Goal: Information Seeking & Learning: Learn about a topic

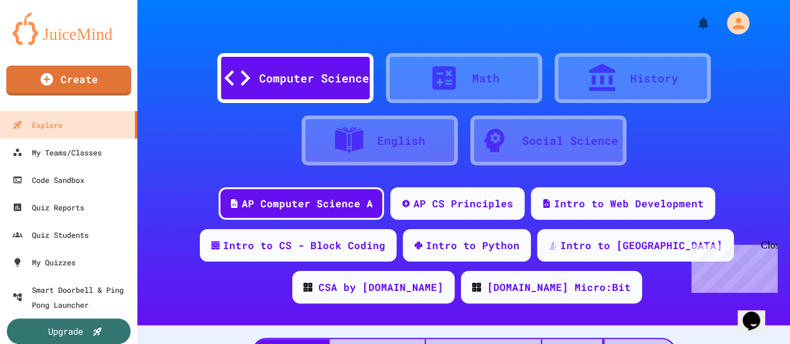
click at [777, 248] on div "AP Computer Science A AP CS Principles Intro to Web Development Intro to CS - B…" at bounding box center [463, 250] width 653 height 126
click at [770, 247] on div "Close" at bounding box center [769, 248] width 16 height 16
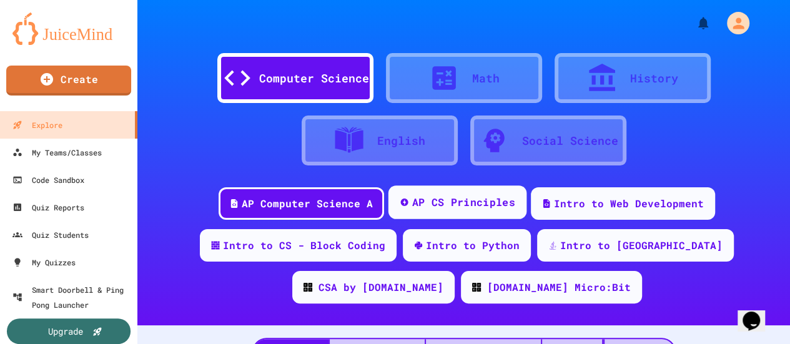
click at [438, 208] on div "AP CS Principles" at bounding box center [463, 203] width 103 height 16
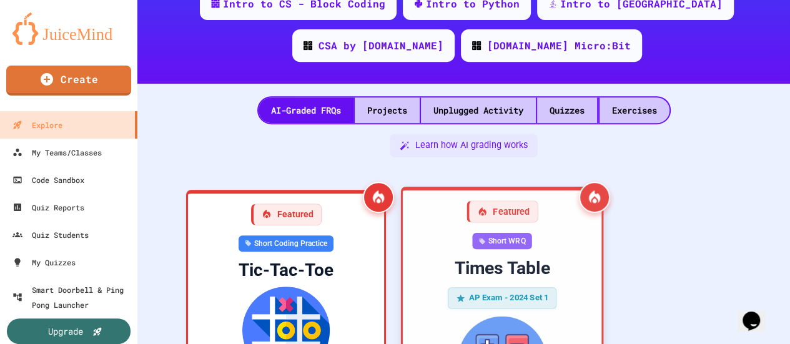
scroll to position [242, 0]
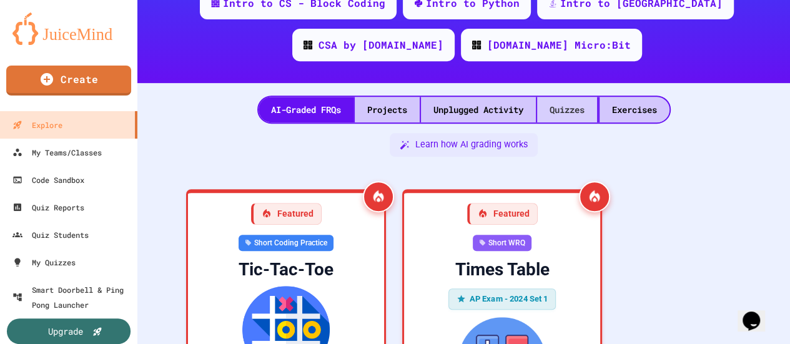
click at [557, 104] on div "Quizzes" at bounding box center [567, 110] width 60 height 26
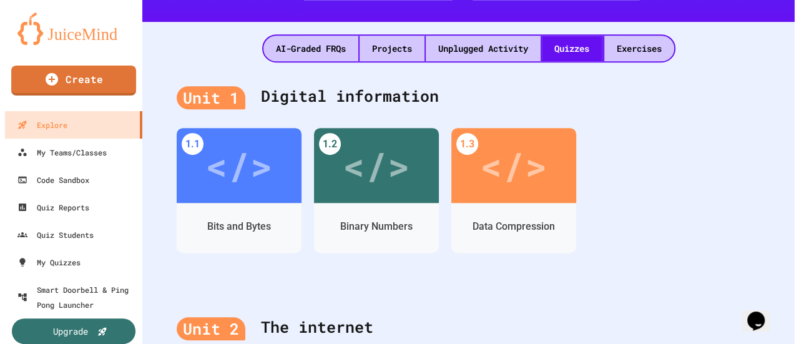
scroll to position [307, 0]
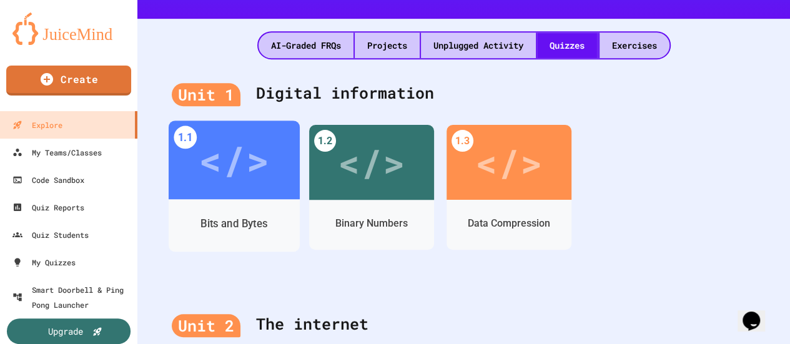
click at [246, 201] on div "Bits and Bytes" at bounding box center [234, 225] width 131 height 52
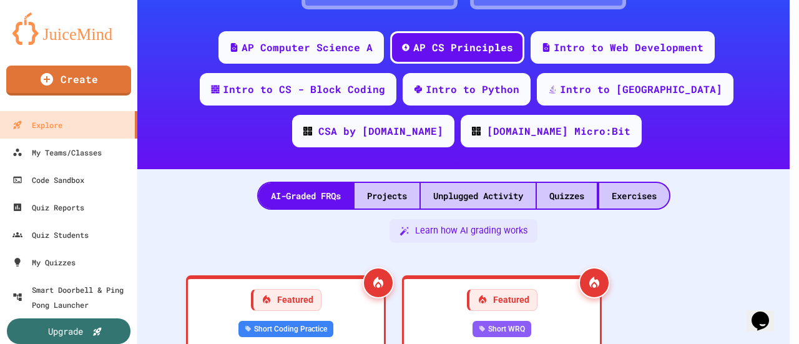
scroll to position [307, 0]
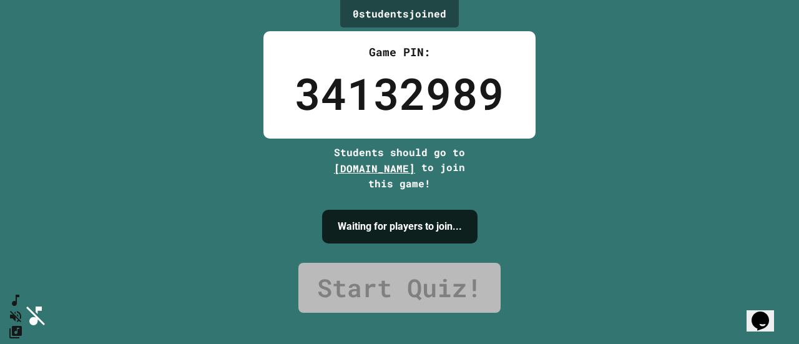
click at [19, 306] on icon "SpeedDial basic example" at bounding box center [15, 300] width 7 height 11
click at [21, 311] on icon "Mute music" at bounding box center [15, 316] width 11 height 11
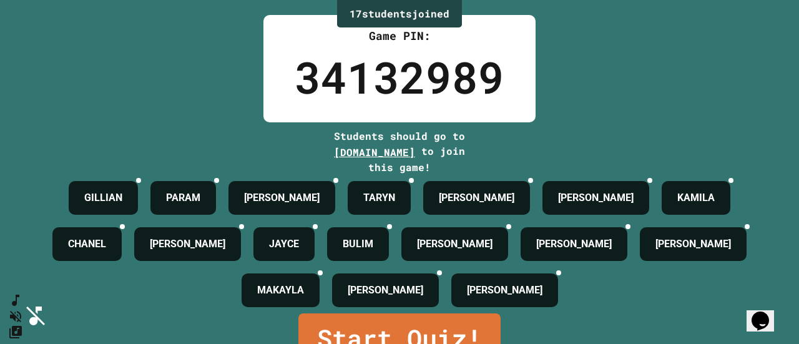
scroll to position [81, 0]
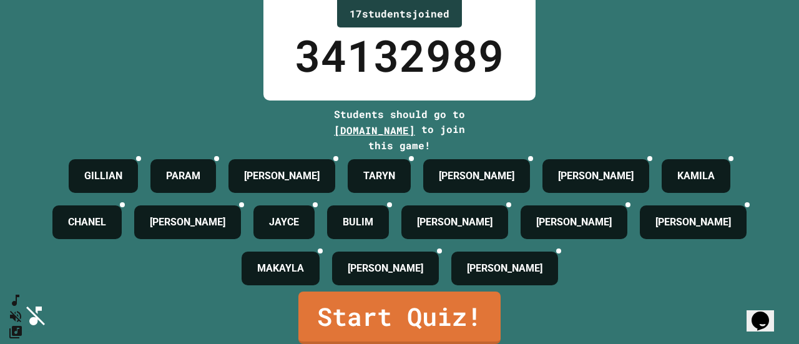
click at [430, 305] on link "Start Quiz!" at bounding box center [399, 318] width 202 height 52
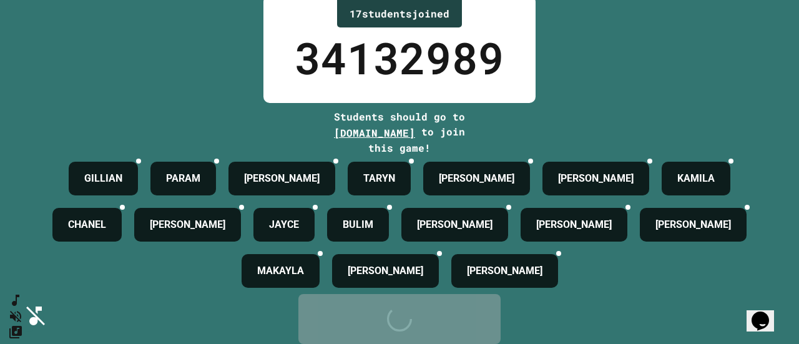
scroll to position [0, 0]
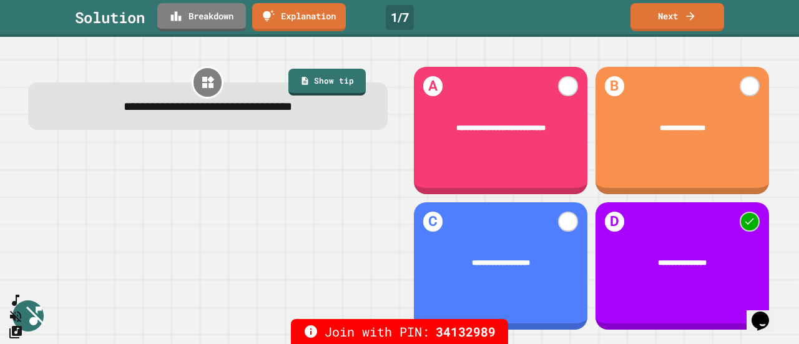
click at [684, 21] on link "Next" at bounding box center [678, 17] width 94 height 28
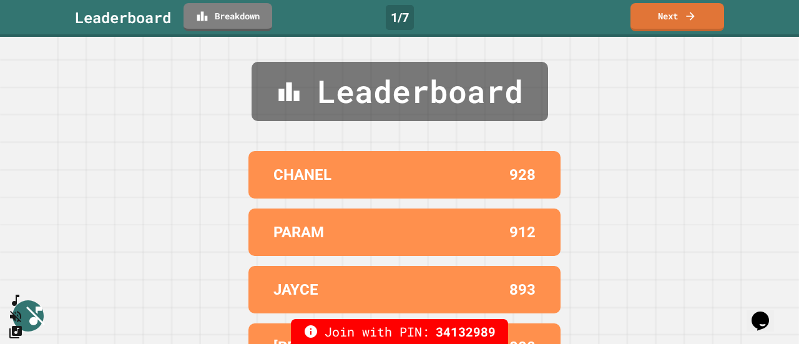
click at [666, 17] on link "Next" at bounding box center [678, 17] width 94 height 28
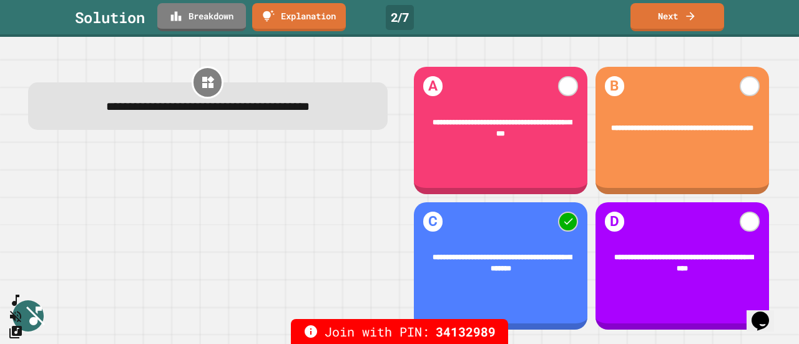
click at [683, 18] on link "Next" at bounding box center [678, 17] width 94 height 28
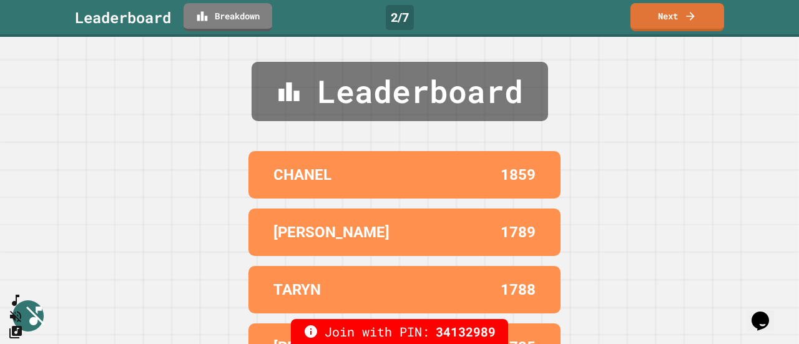
click at [674, 20] on link "Next" at bounding box center [678, 17] width 94 height 28
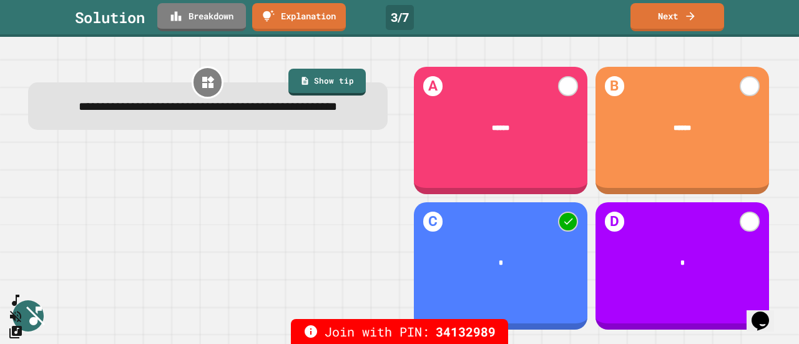
click at [687, 19] on icon at bounding box center [690, 16] width 12 height 12
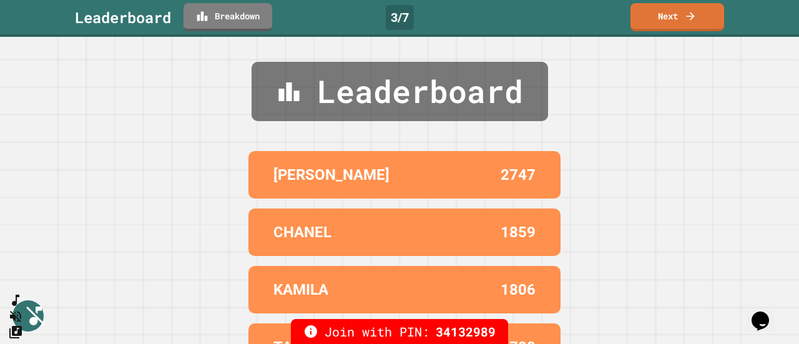
click at [680, 16] on link "Next" at bounding box center [678, 17] width 94 height 28
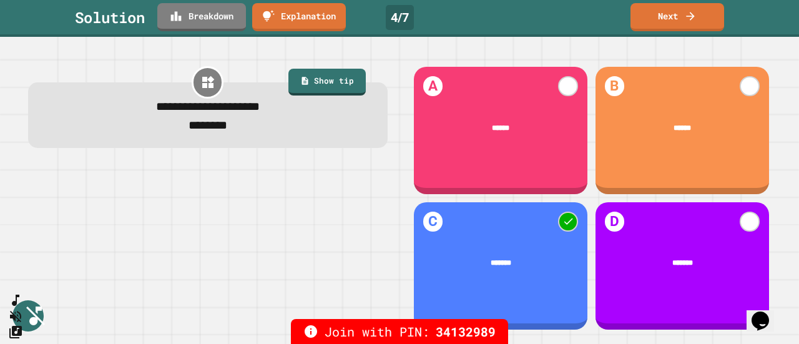
click at [687, 21] on icon at bounding box center [690, 16] width 12 height 12
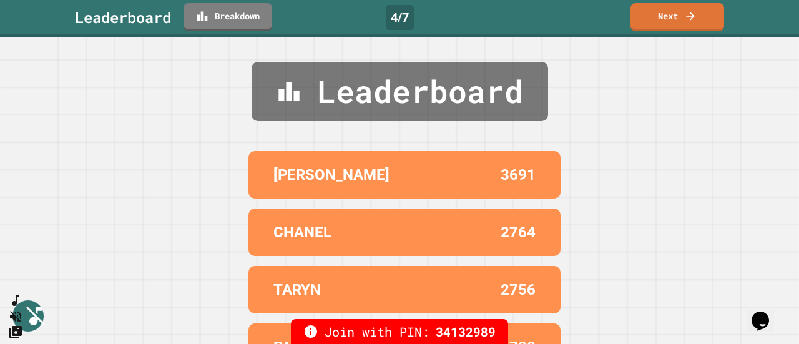
click at [683, 17] on link "Next" at bounding box center [678, 17] width 94 height 28
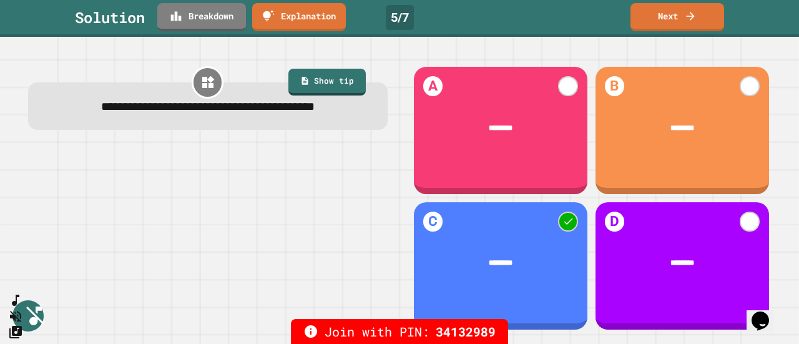
click at [698, 17] on link "Next" at bounding box center [678, 17] width 94 height 28
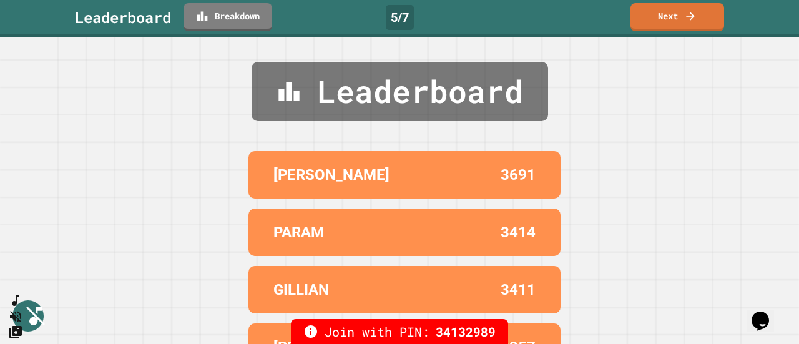
click at [674, 16] on link "Next" at bounding box center [678, 17] width 94 height 28
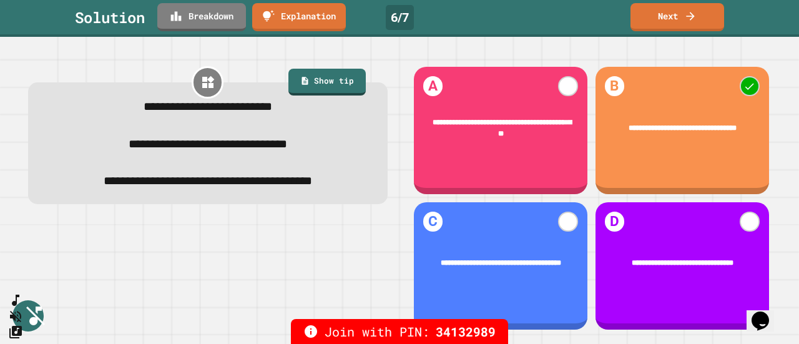
click at [692, 18] on icon at bounding box center [690, 16] width 8 height 8
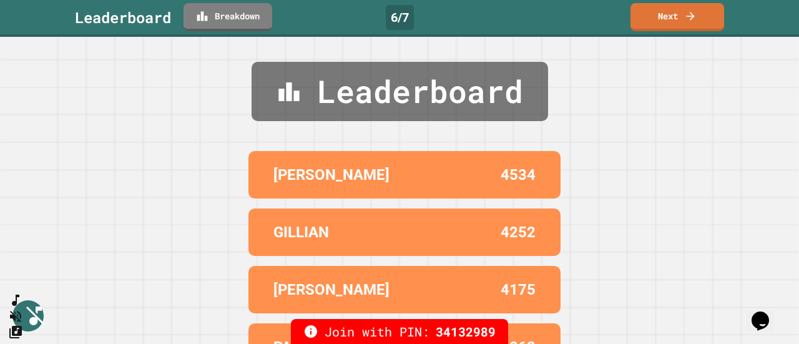
click at [688, 19] on icon at bounding box center [690, 16] width 12 height 12
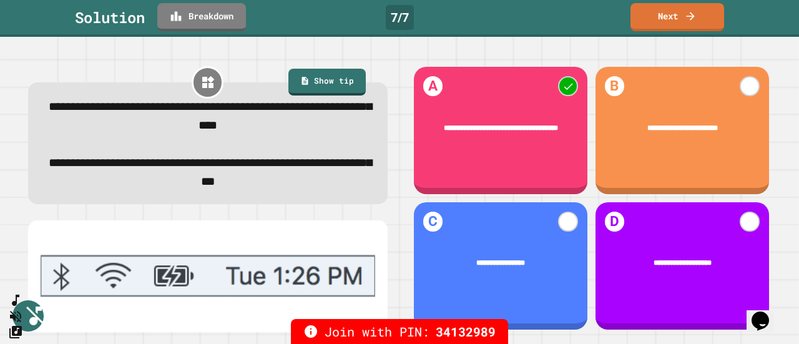
click at [694, 24] on link "Next" at bounding box center [678, 17] width 94 height 28
